Goal: Answer question/provide support: Share knowledge or assist other users

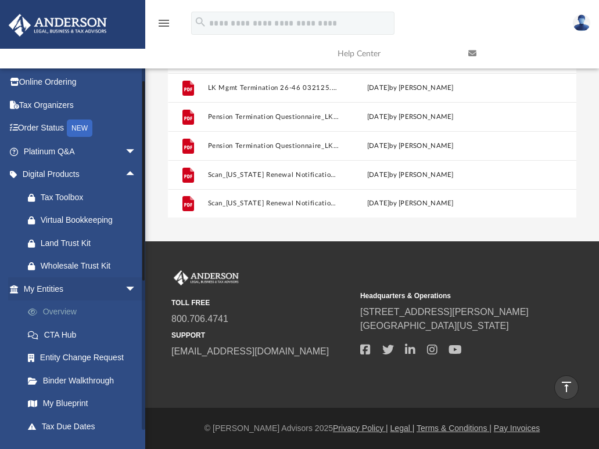
scroll to position [20, 0]
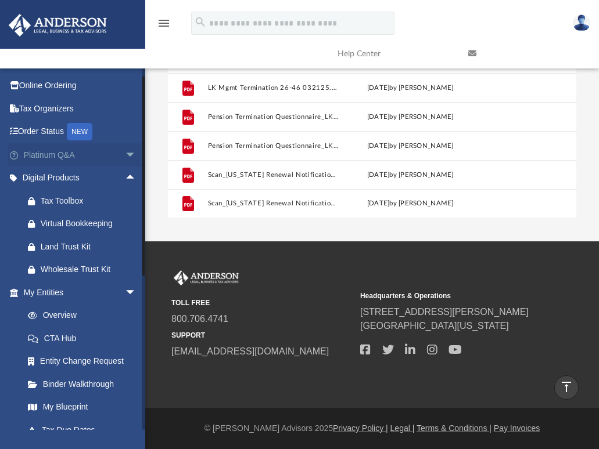
click at [66, 157] on link "Platinum Q&A arrow_drop_down" at bounding box center [81, 154] width 146 height 23
click at [125, 154] on span "arrow_drop_down" at bounding box center [136, 155] width 23 height 24
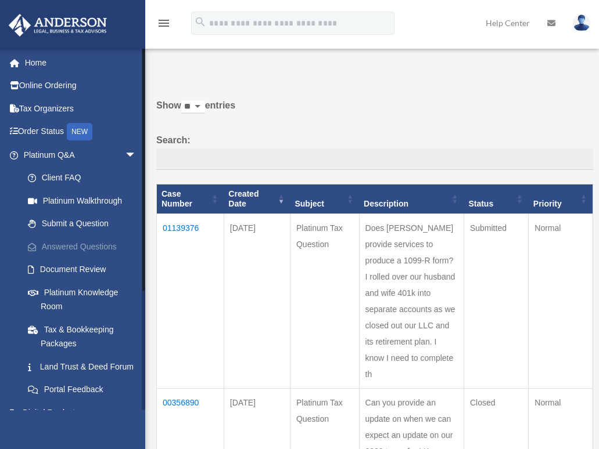
click at [91, 245] on link "Answered Questions" at bounding box center [85, 246] width 138 height 23
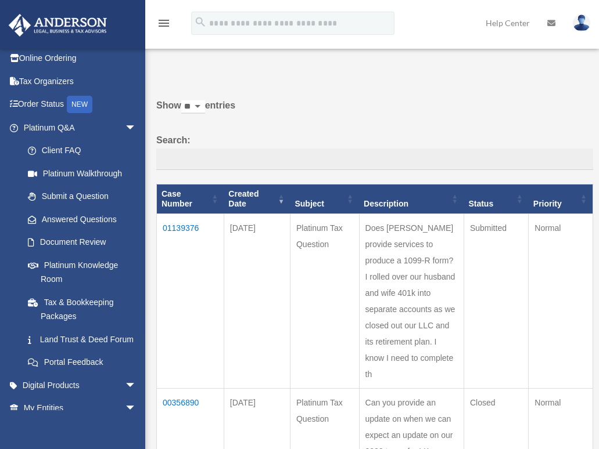
scroll to position [48, 0]
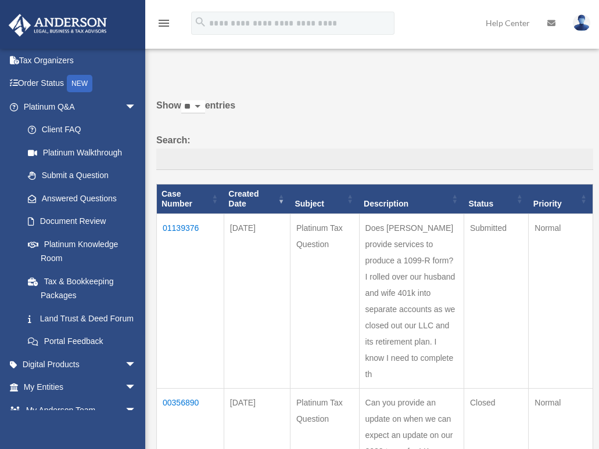
click at [184, 228] on td "01139376" at bounding box center [190, 301] width 67 height 175
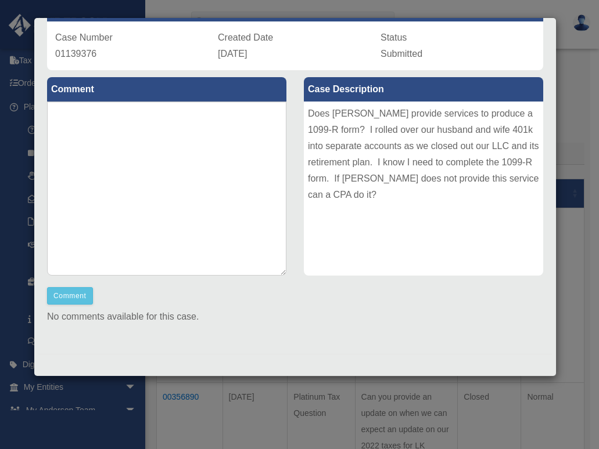
scroll to position [6, 0]
